Goal: Task Accomplishment & Management: Use online tool/utility

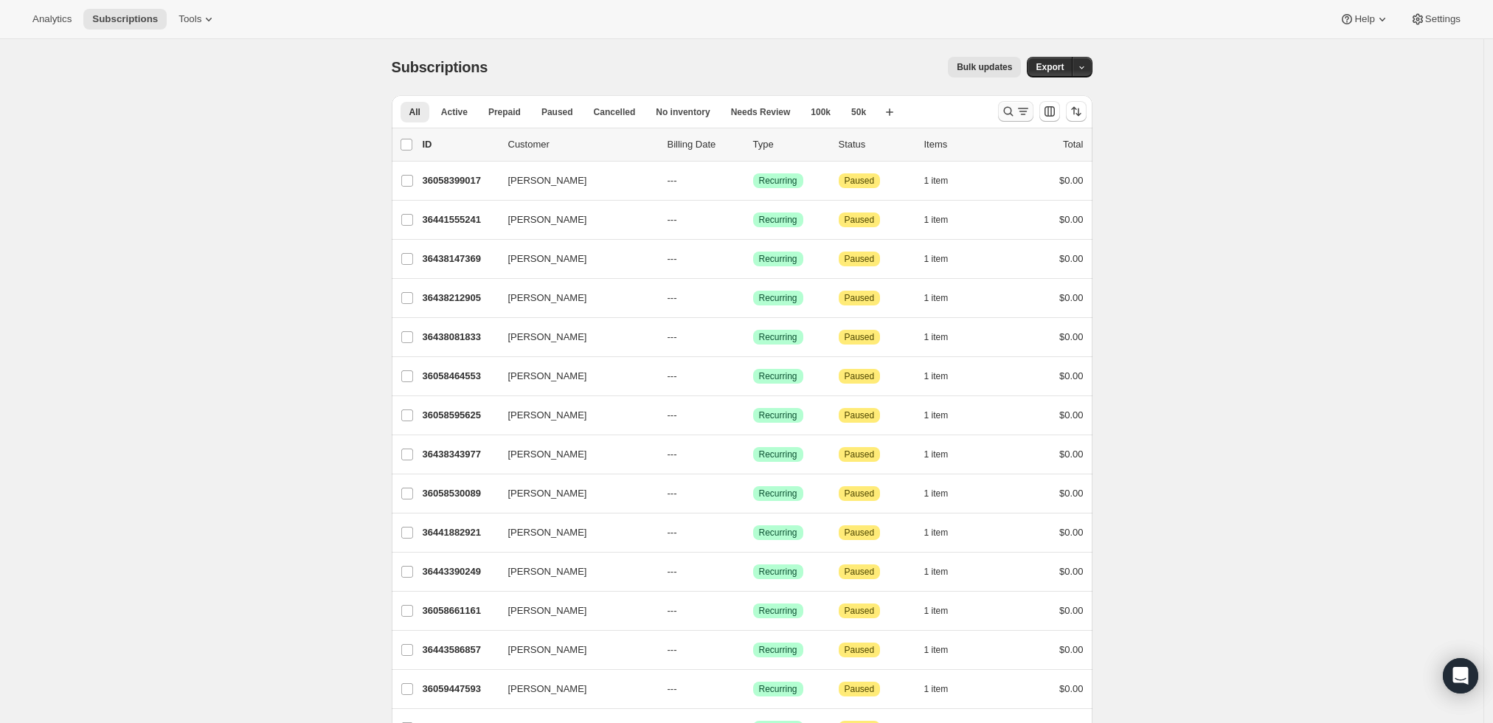
click at [1010, 109] on icon "Search and filter results" at bounding box center [1008, 111] width 15 height 15
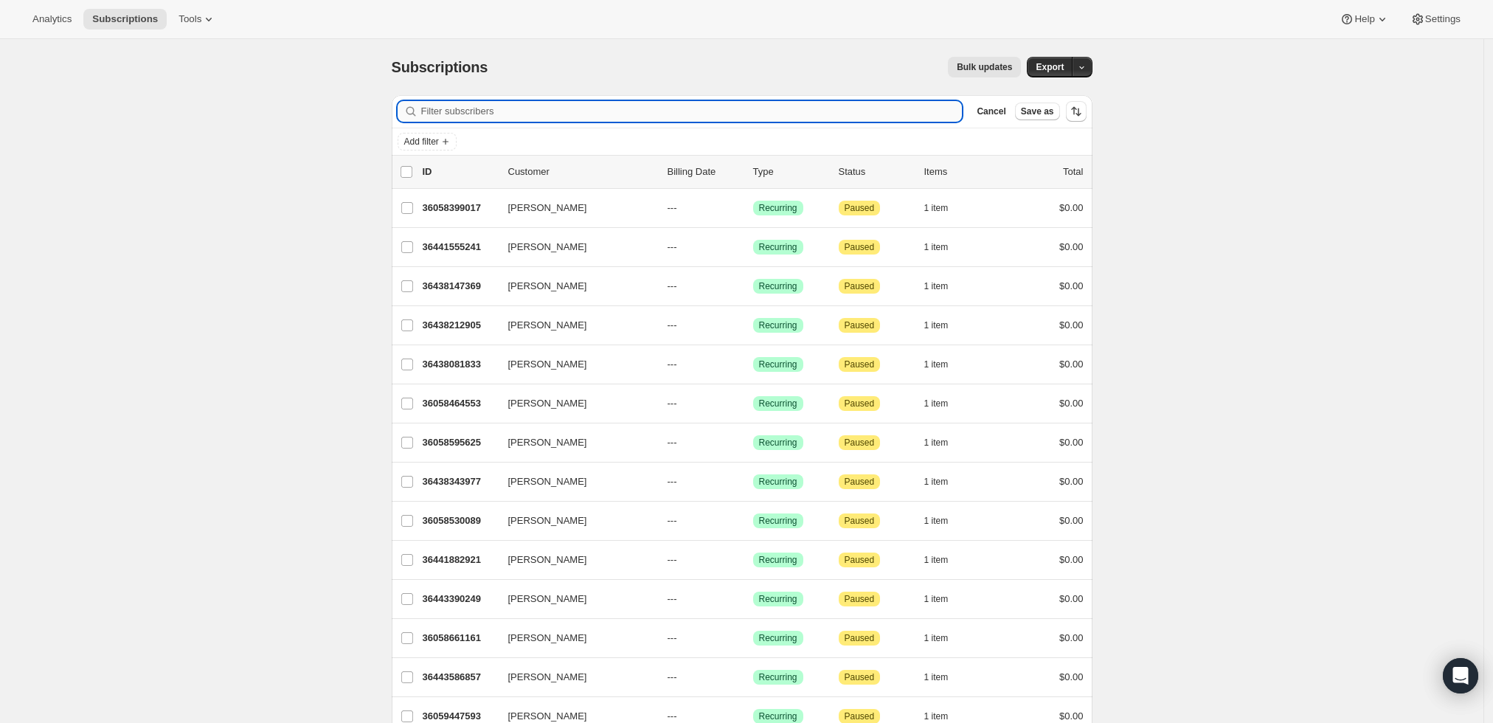
paste input "[EMAIL_ADDRESS][DOMAIN_NAME]"
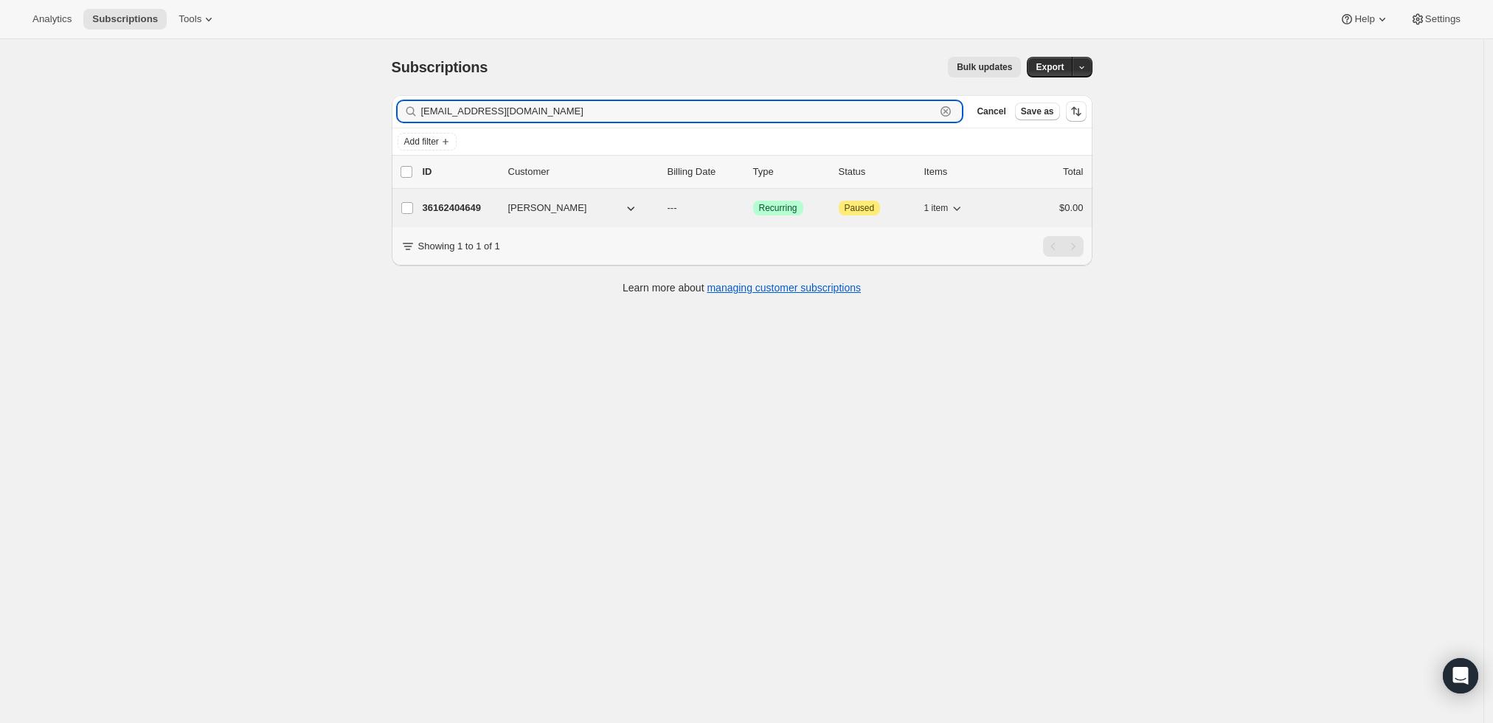
type input "[EMAIL_ADDRESS][DOMAIN_NAME]"
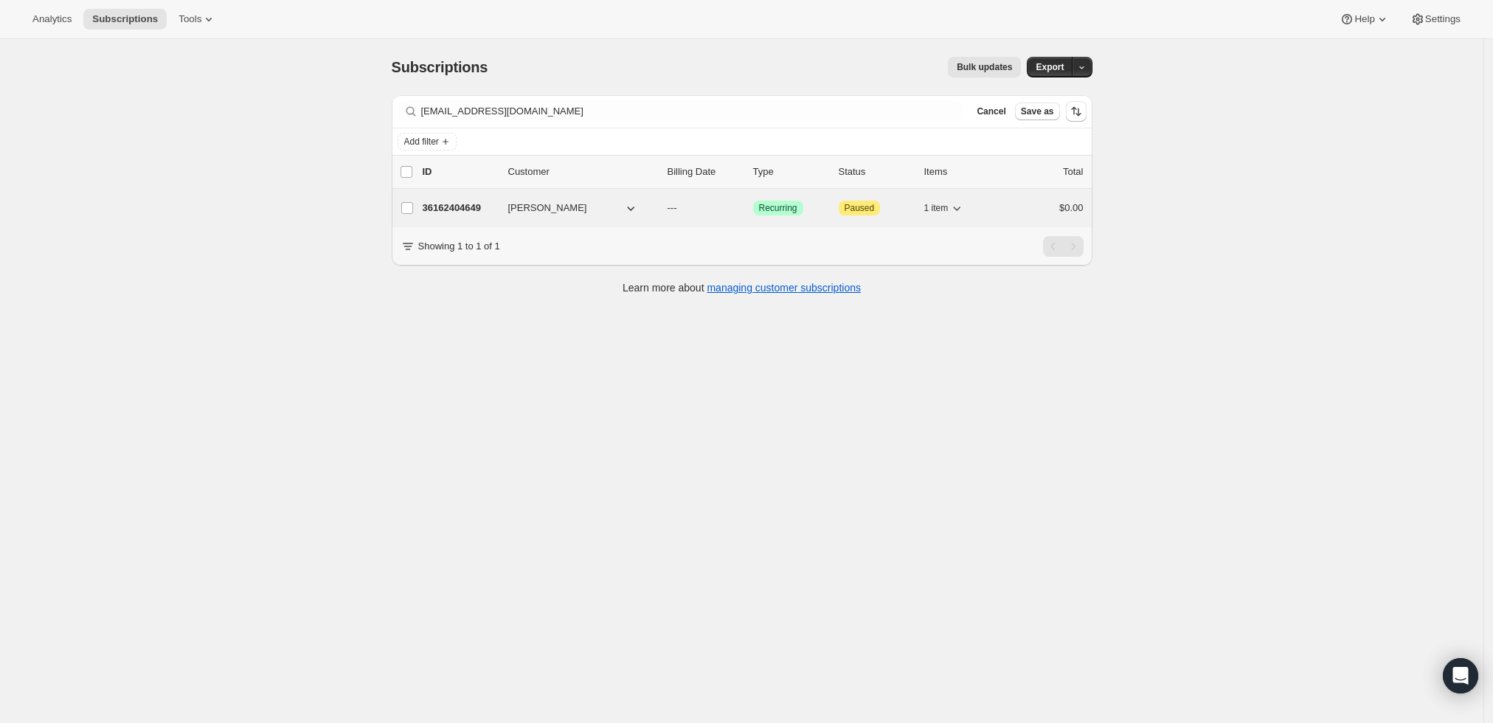
click at [462, 205] on p "36162404649" at bounding box center [460, 208] width 74 height 15
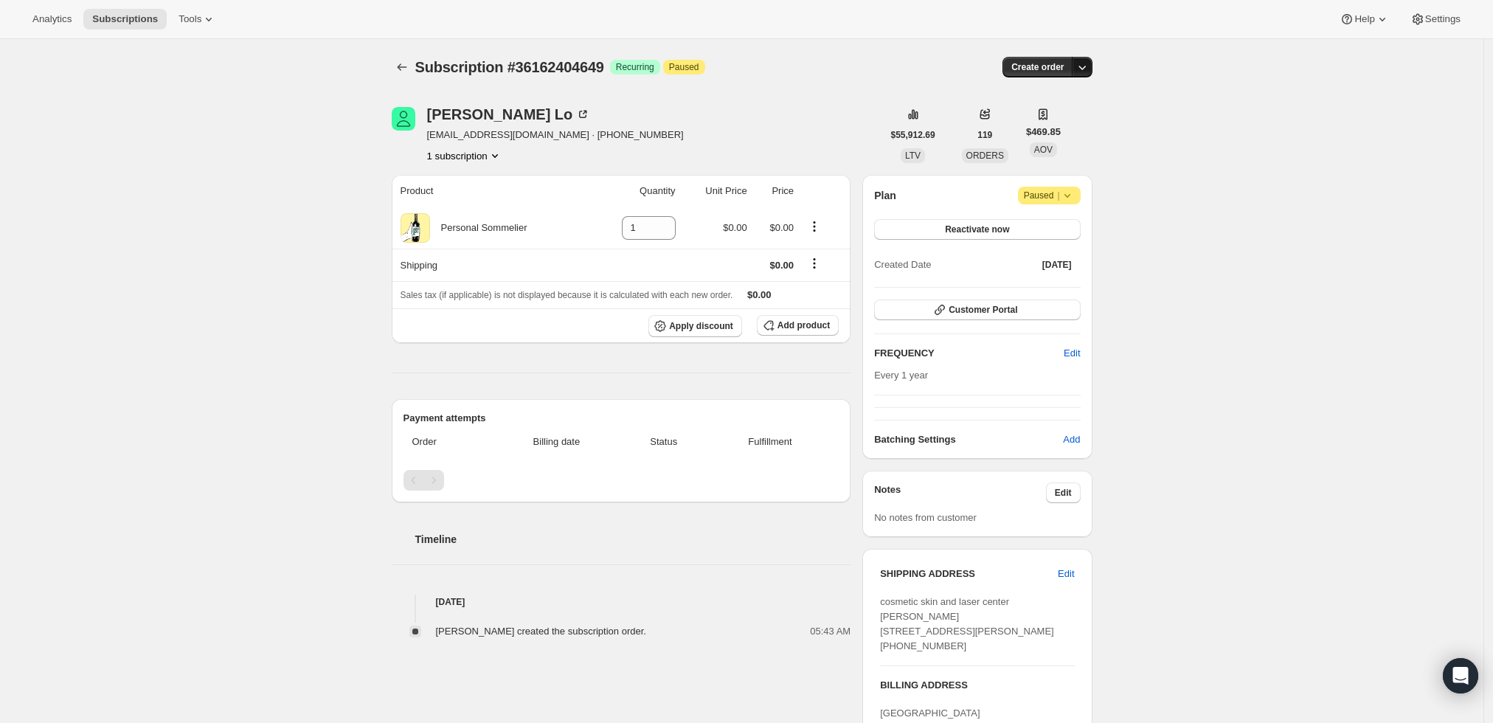
click at [1089, 67] on icon "button" at bounding box center [1081, 67] width 15 height 15
click at [1062, 119] on span "Create custom one-time order" at bounding box center [1024, 122] width 128 height 11
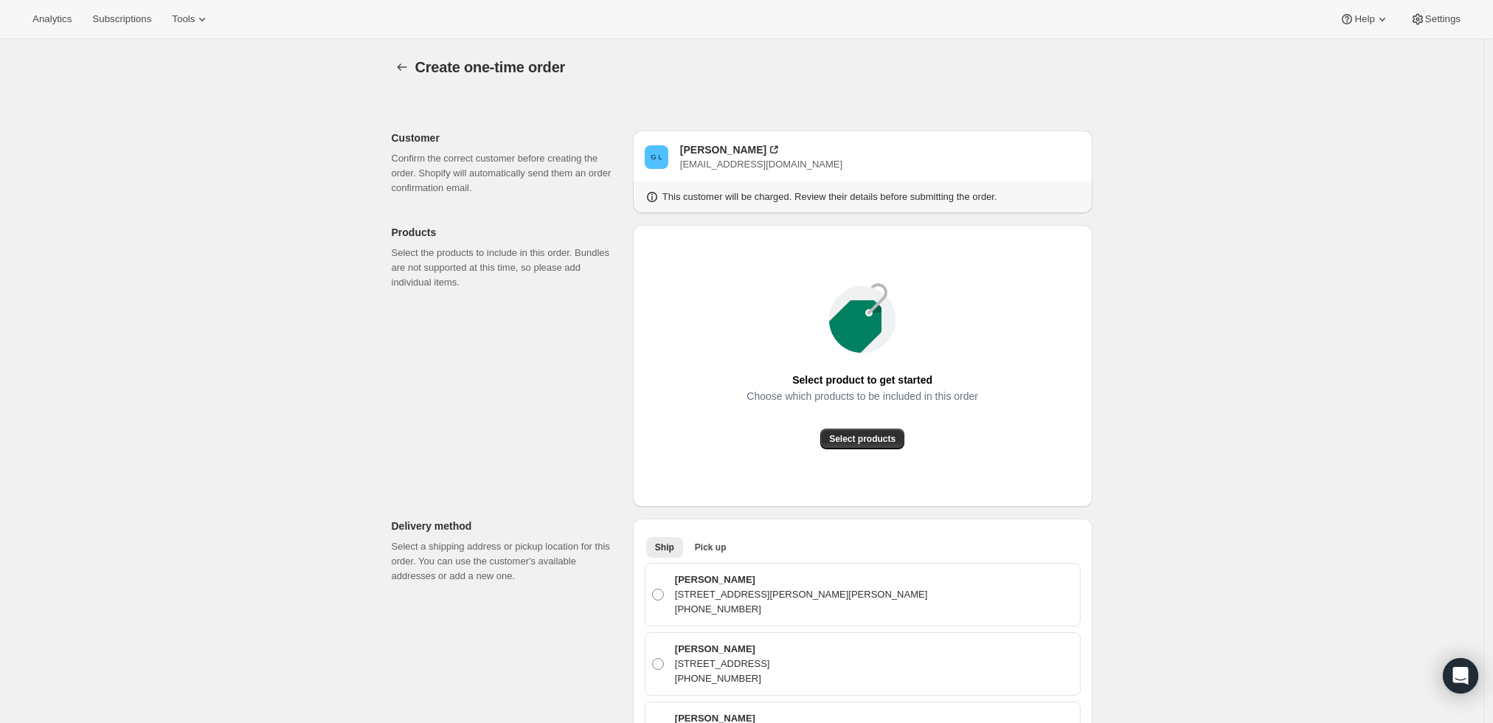
click at [864, 331] on icon at bounding box center [855, 326] width 52 height 52
click at [860, 435] on span "Select products" at bounding box center [862, 439] width 66 height 12
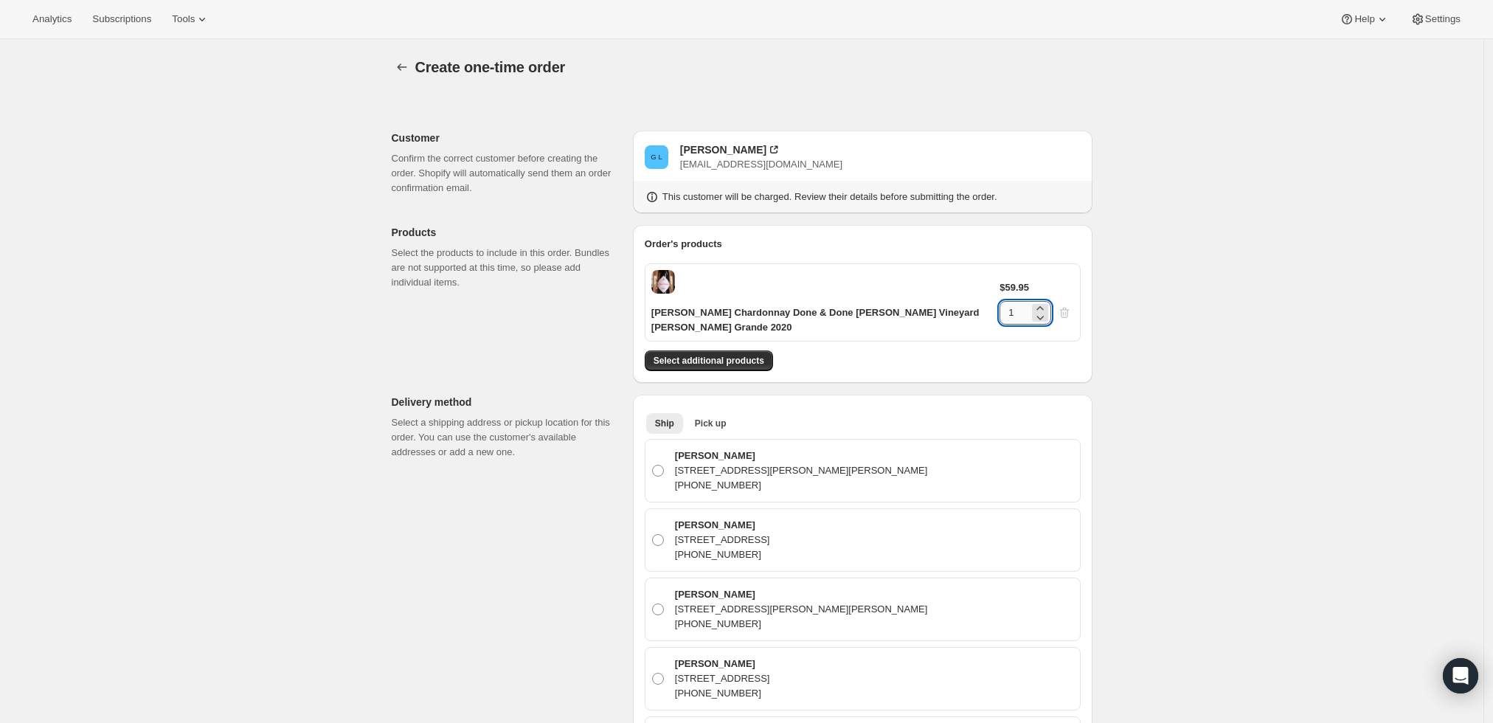
drag, startPoint x: 1031, startPoint y: 293, endPoint x: 1020, endPoint y: 289, distance: 11.9
click at [1020, 301] on input "1" at bounding box center [1013, 313] width 29 height 24
type input "6"
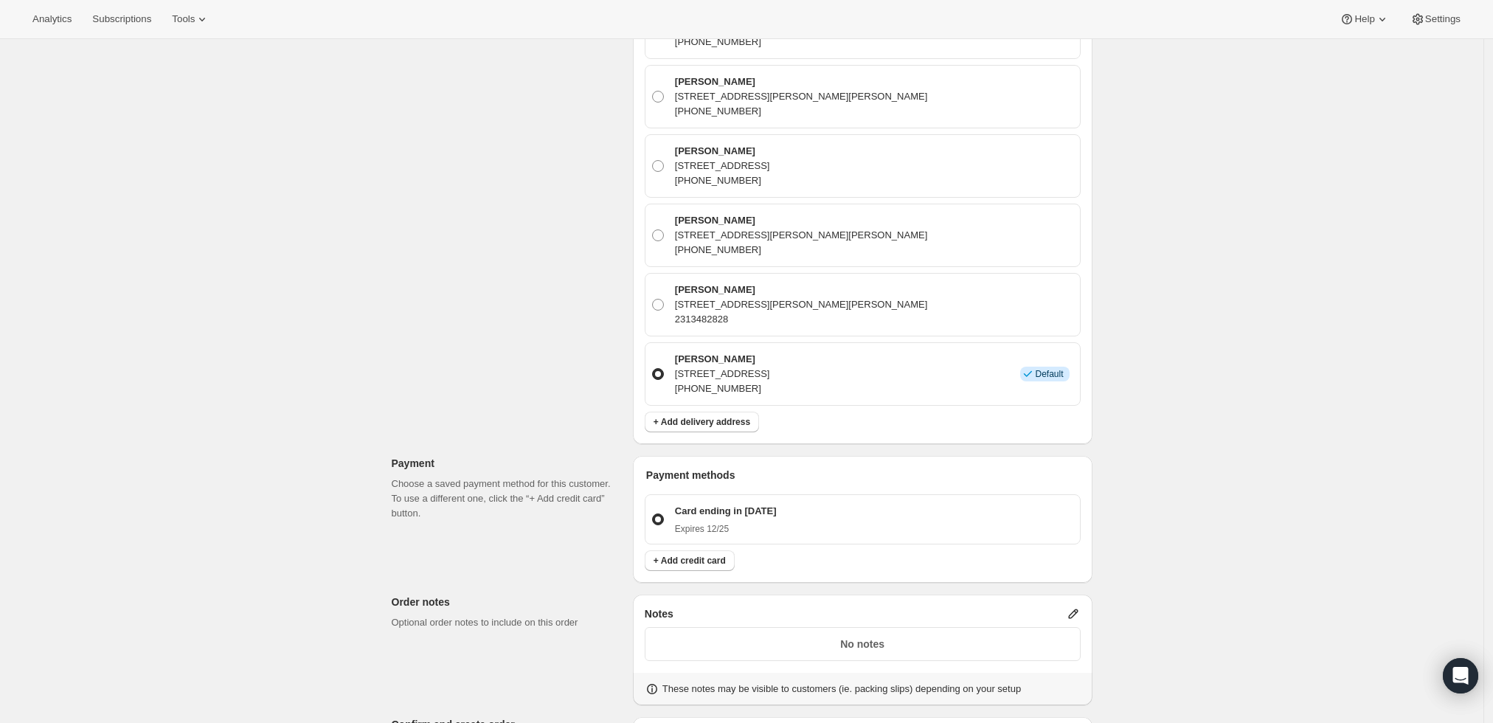
scroll to position [655, 0]
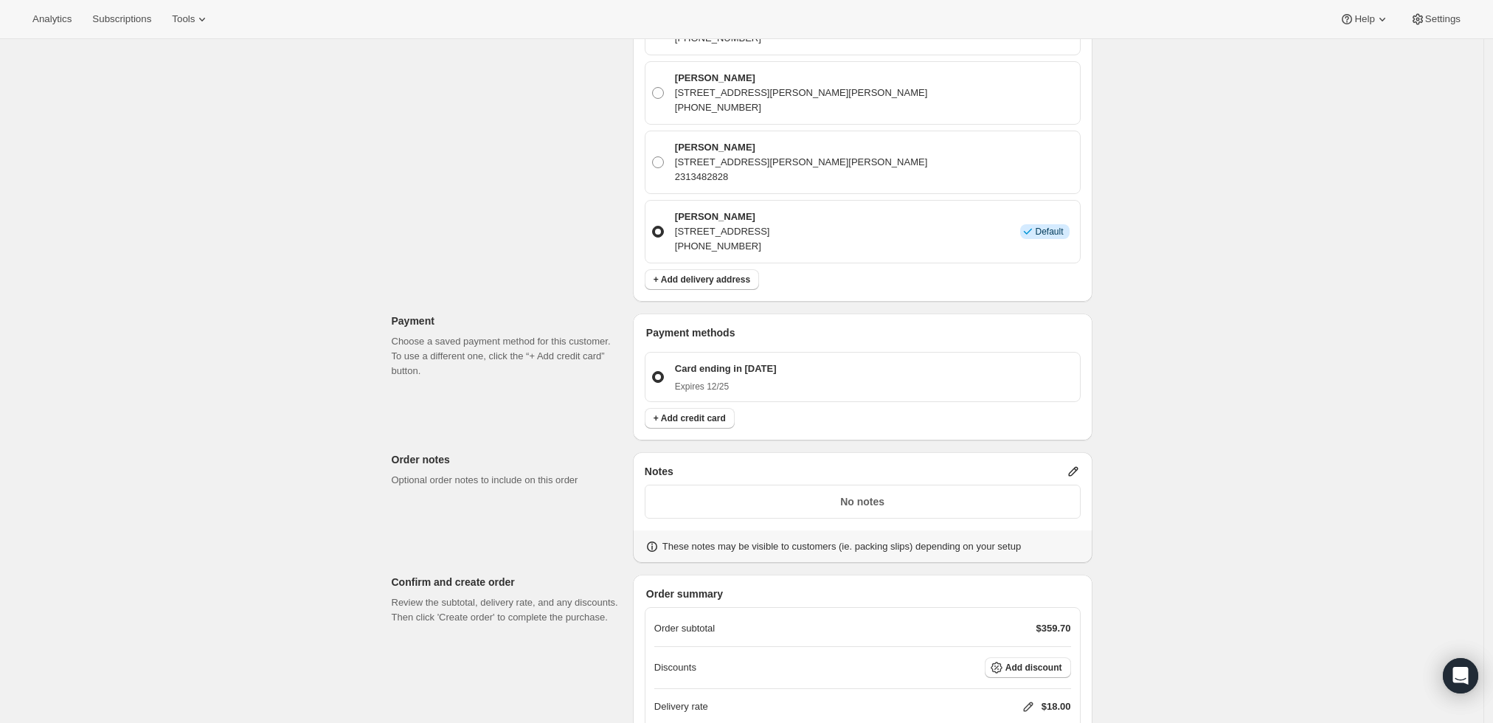
click at [1077, 464] on icon at bounding box center [1073, 471] width 15 height 15
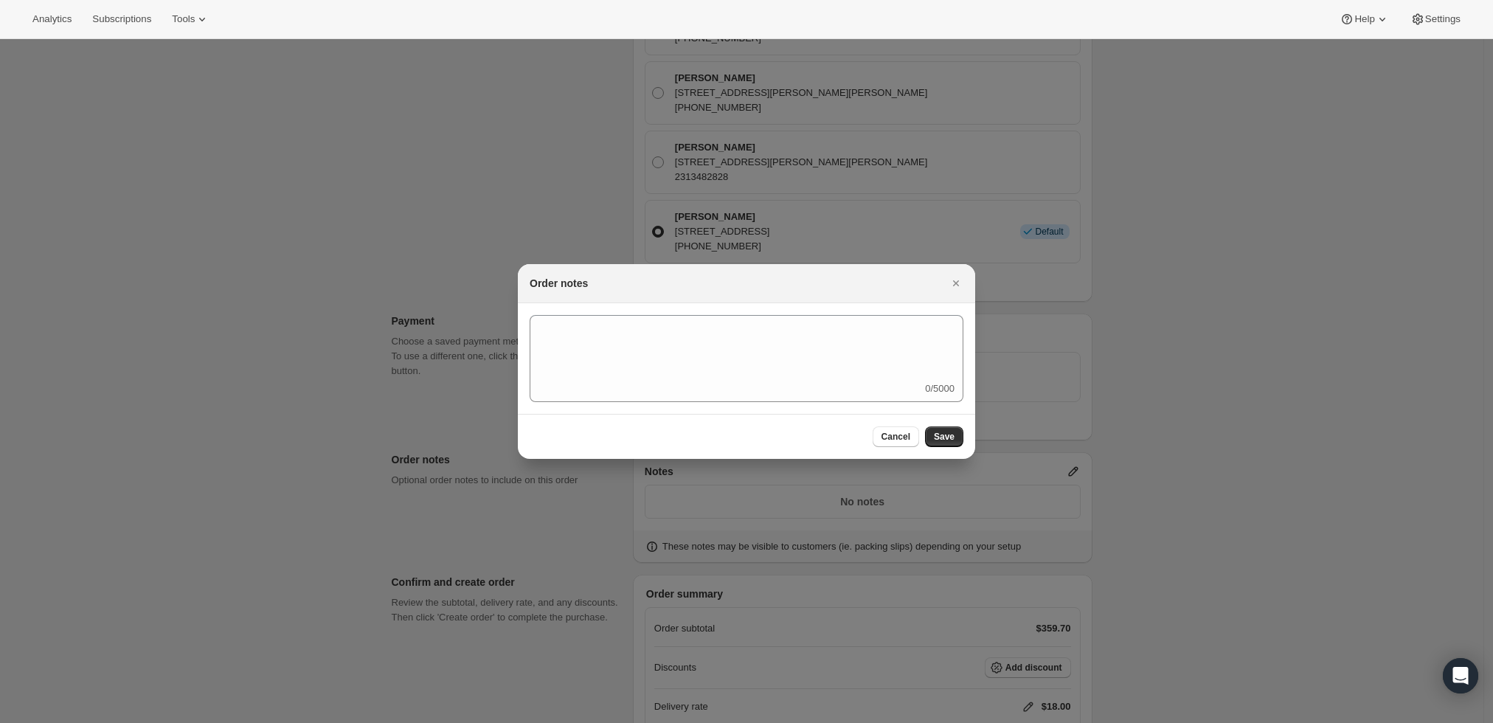
scroll to position [0, 0]
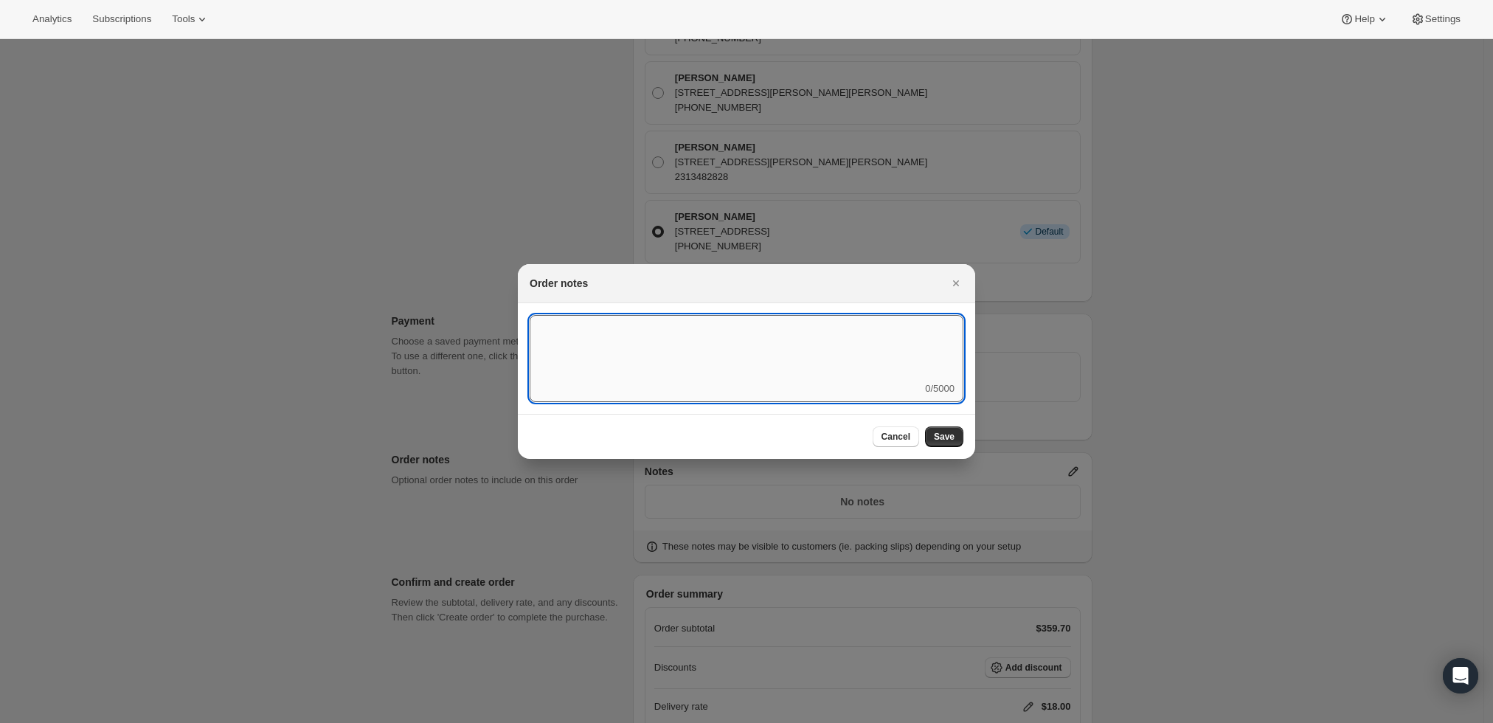
click at [727, 365] on textarea ":rd3:" at bounding box center [746, 348] width 434 height 66
type textarea "Weather HOLD"
click at [957, 432] on button "Save" at bounding box center [944, 436] width 38 height 21
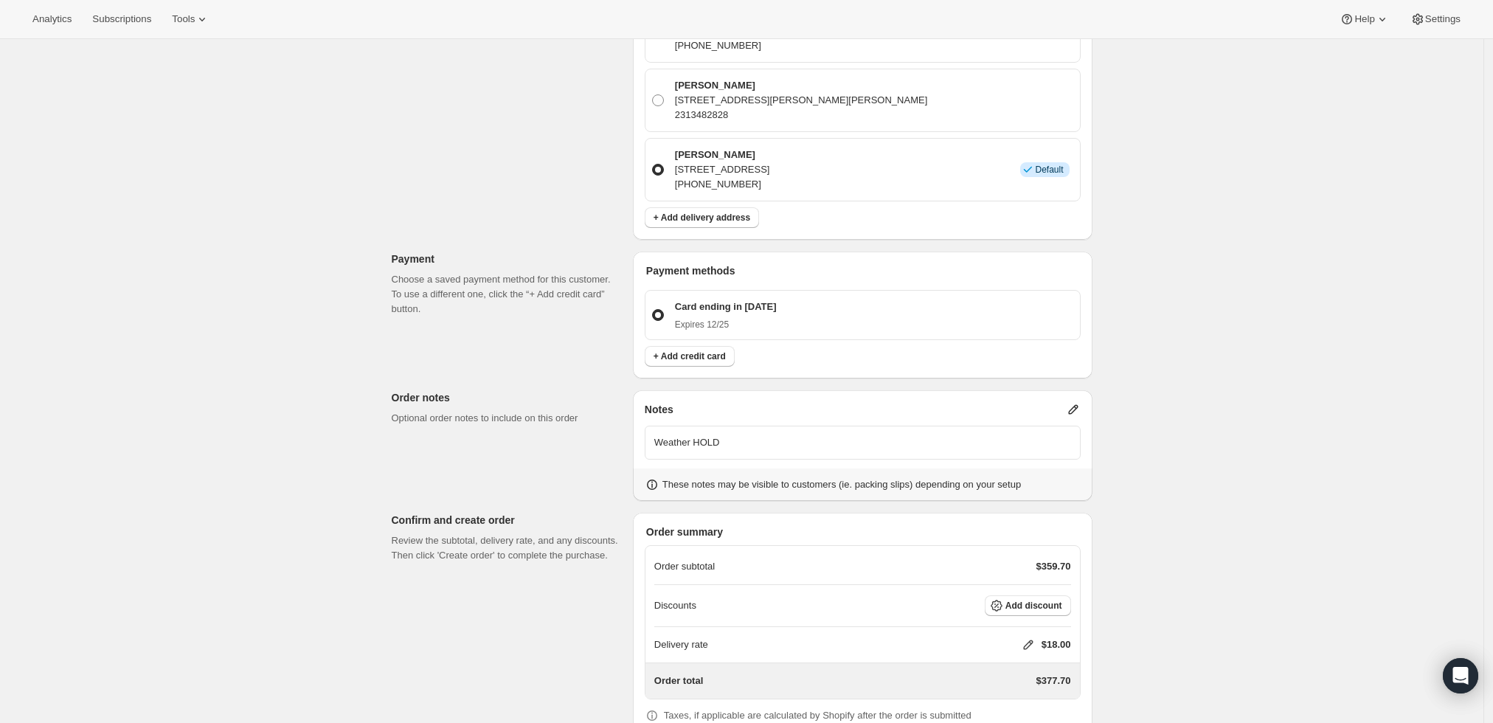
scroll to position [794, 0]
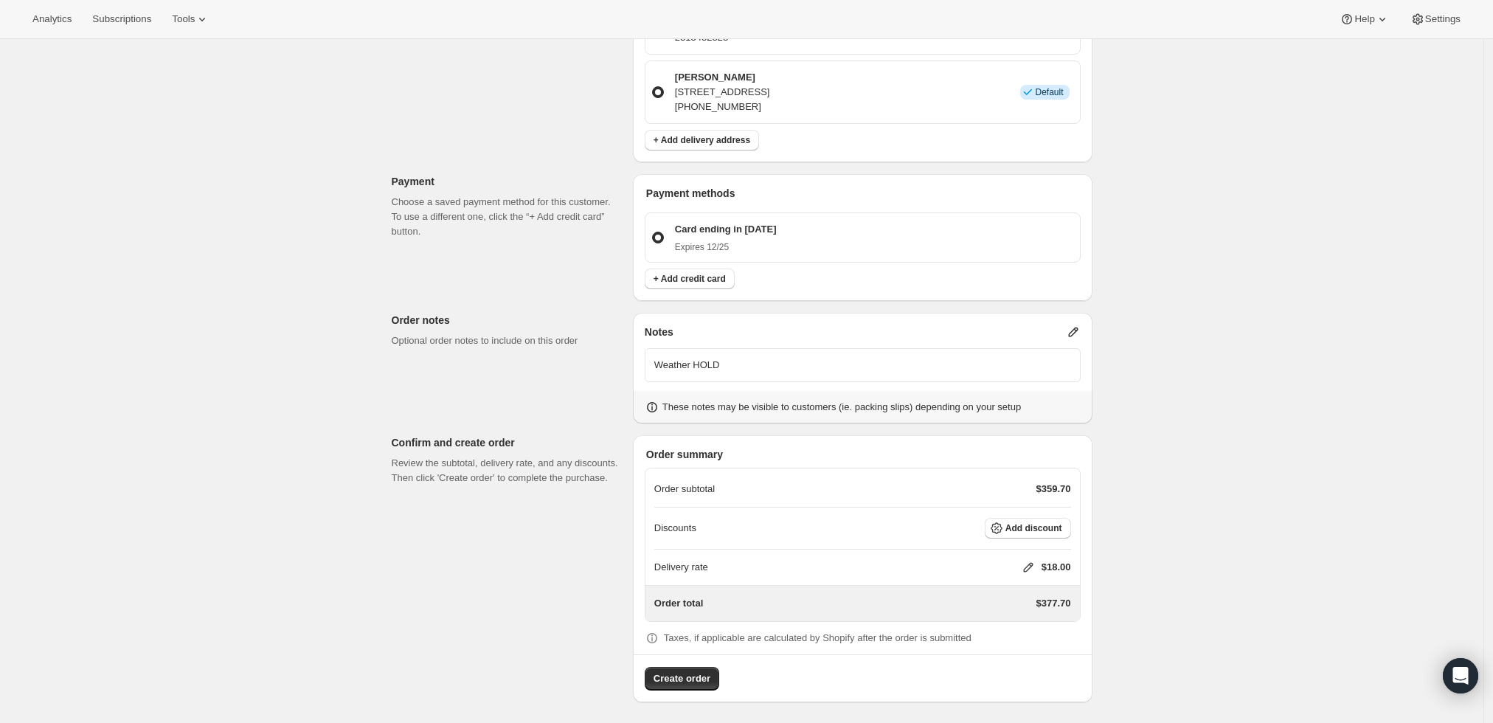
click at [1031, 560] on icon at bounding box center [1028, 567] width 15 height 15
click at [995, 612] on input "0" at bounding box center [1035, 620] width 133 height 24
type input "0"
click at [1021, 664] on div "Delivery rate $ 0 Cancel Save" at bounding box center [1037, 622] width 191 height 93
click at [1024, 659] on span "Save" at bounding box center [1025, 654] width 21 height 12
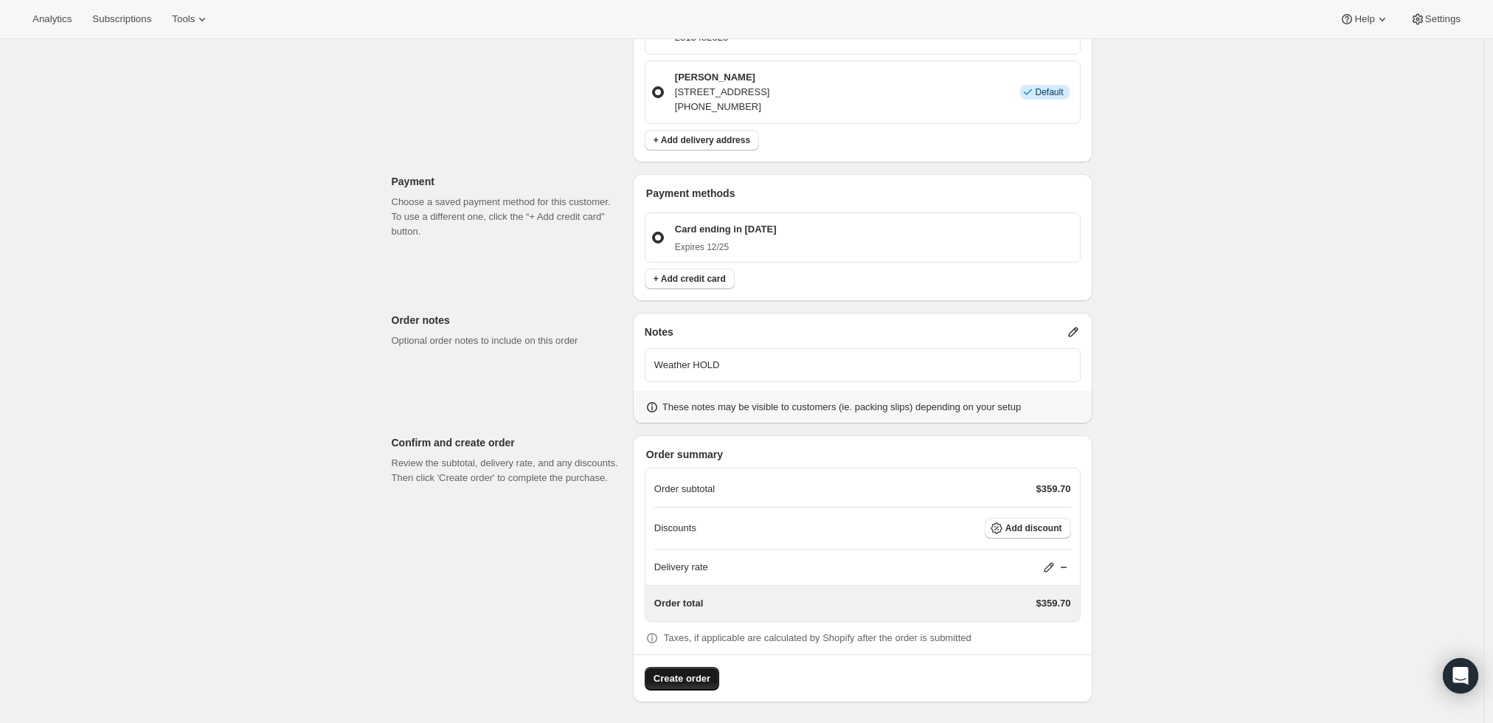
click at [697, 673] on span "Create order" at bounding box center [681, 678] width 57 height 15
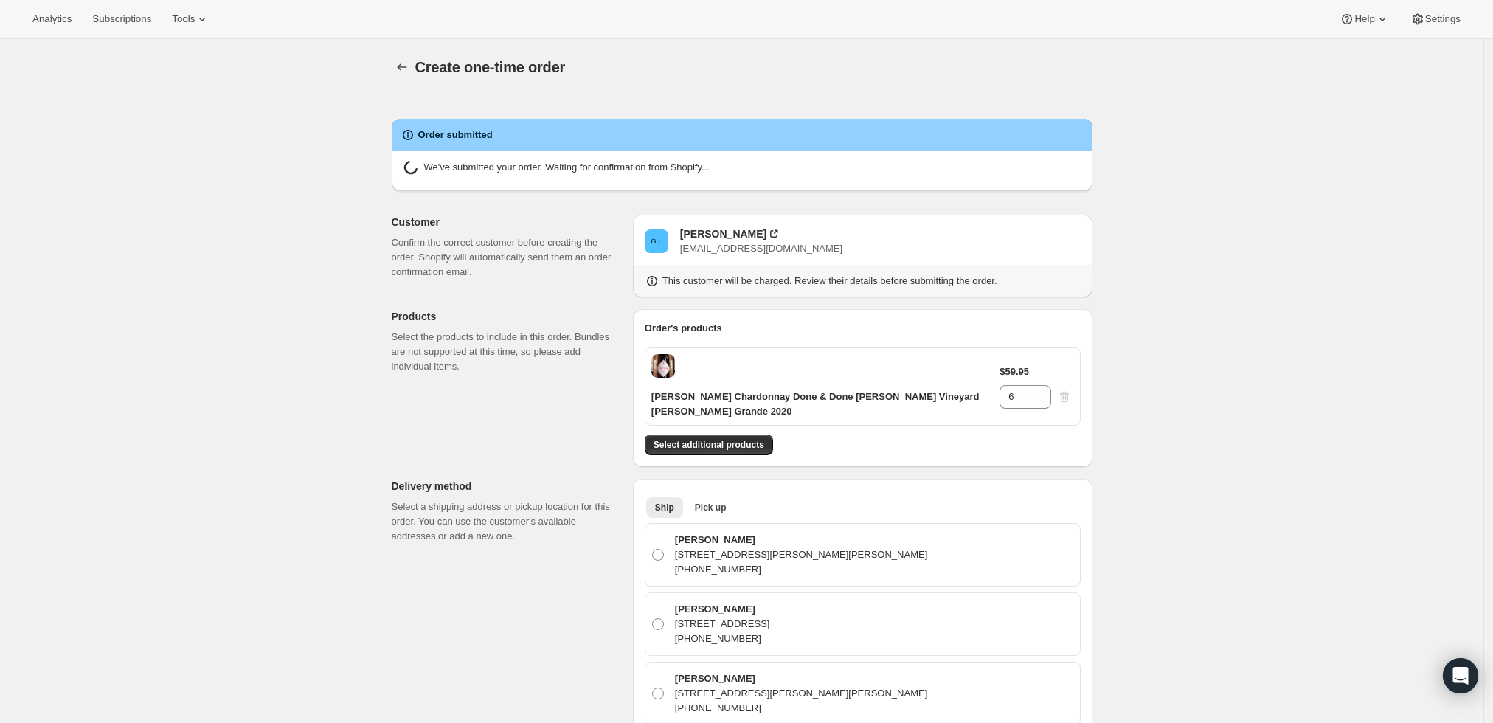
radio input "true"
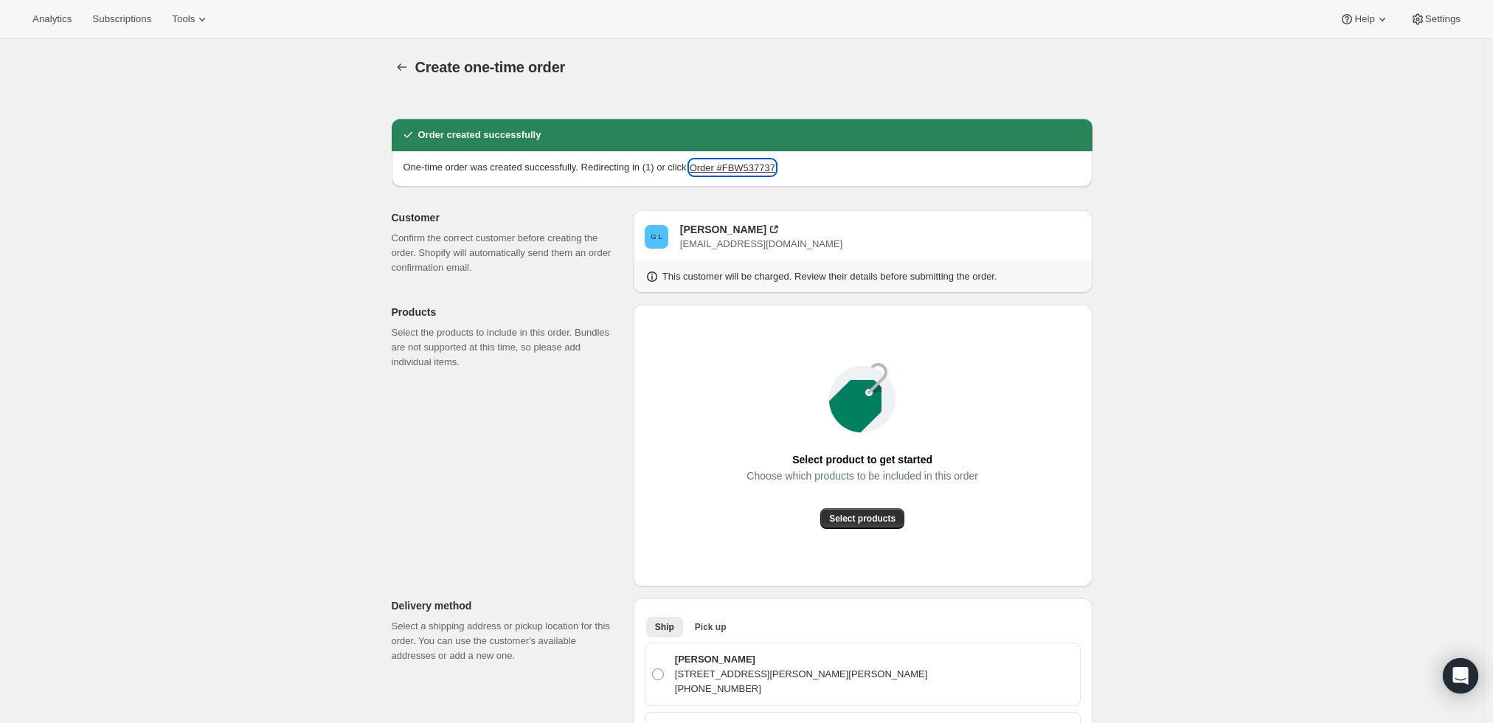
click at [743, 170] on button "Order #FBW537737" at bounding box center [732, 167] width 86 height 15
